Goal: Information Seeking & Learning: Learn about a topic

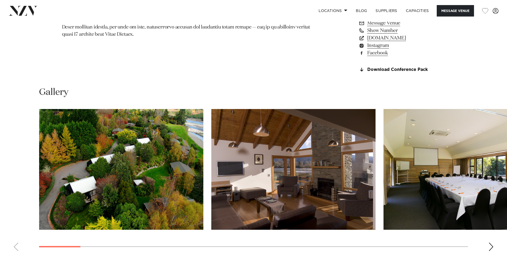
scroll to position [506, 0]
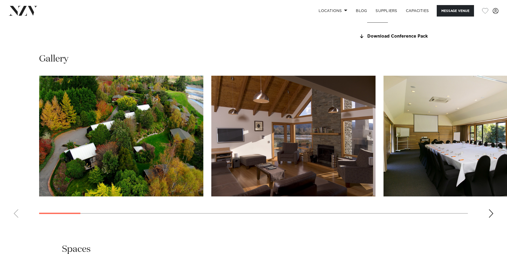
click at [141, 142] on img "1 / 26" at bounding box center [121, 136] width 164 height 121
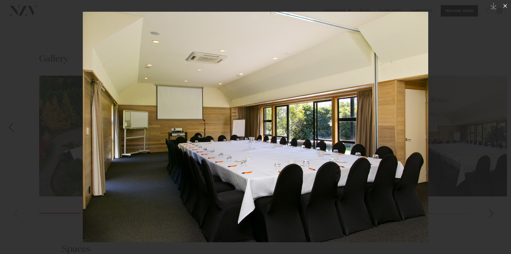
click at [506, 6] on icon at bounding box center [505, 6] width 4 height 4
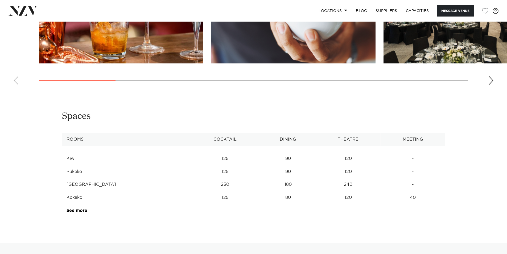
scroll to position [612, 0]
